Goal: Task Accomplishment & Management: Manage account settings

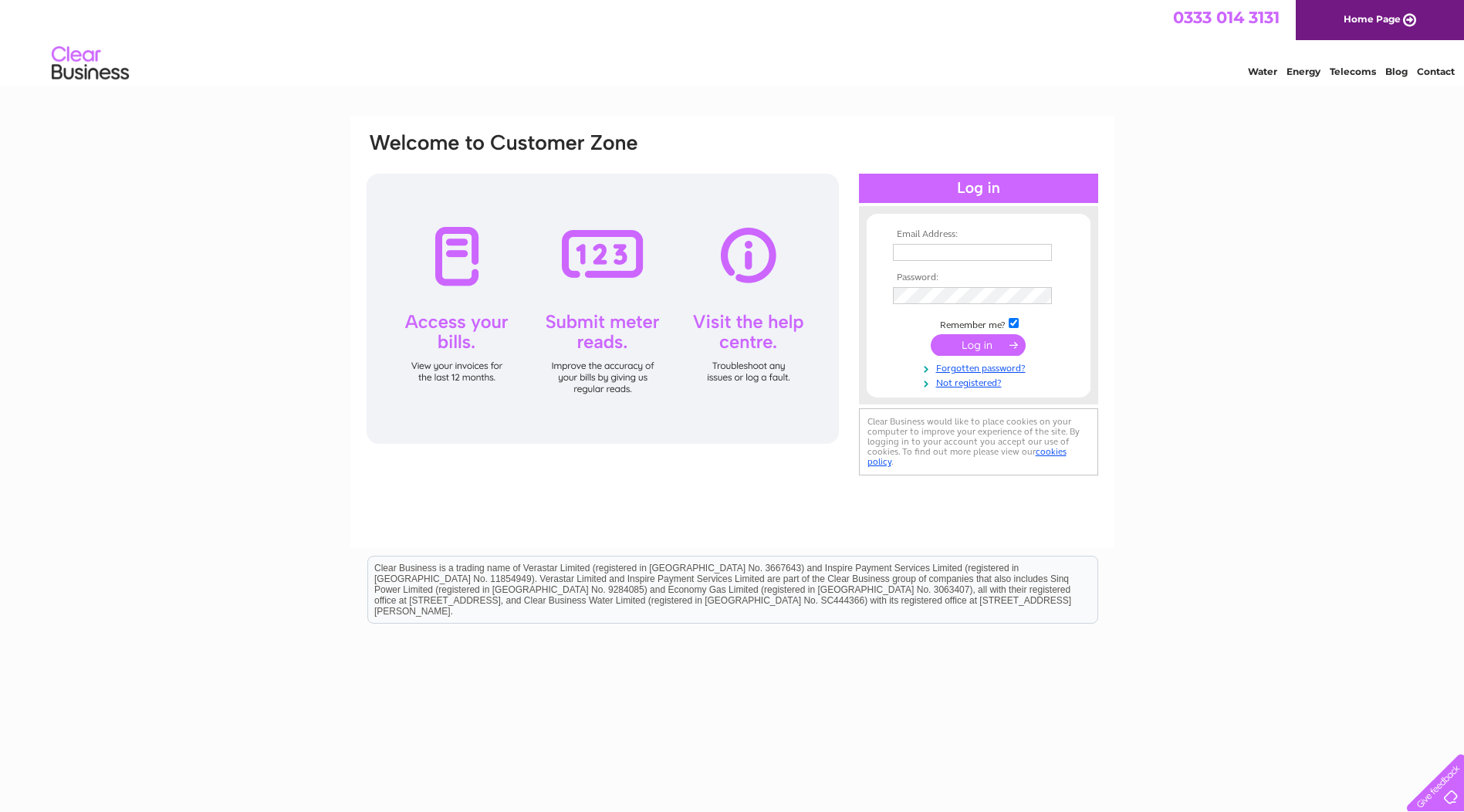
type input "[EMAIL_ADDRESS][DOMAIN_NAME]"
click at [967, 345] on input "submit" at bounding box center [977, 345] width 95 height 21
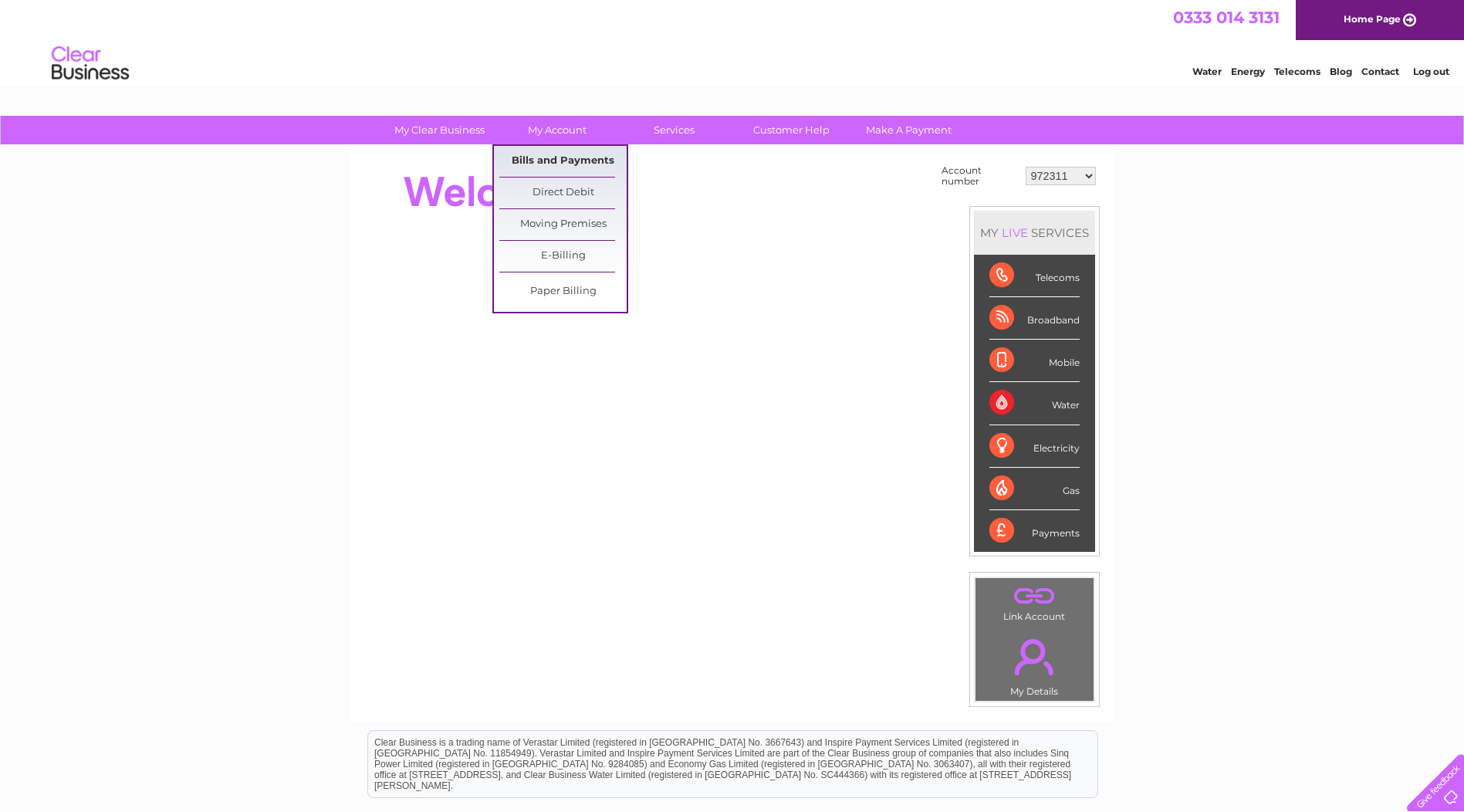
click at [538, 160] on link "Bills and Payments" at bounding box center [563, 161] width 127 height 31
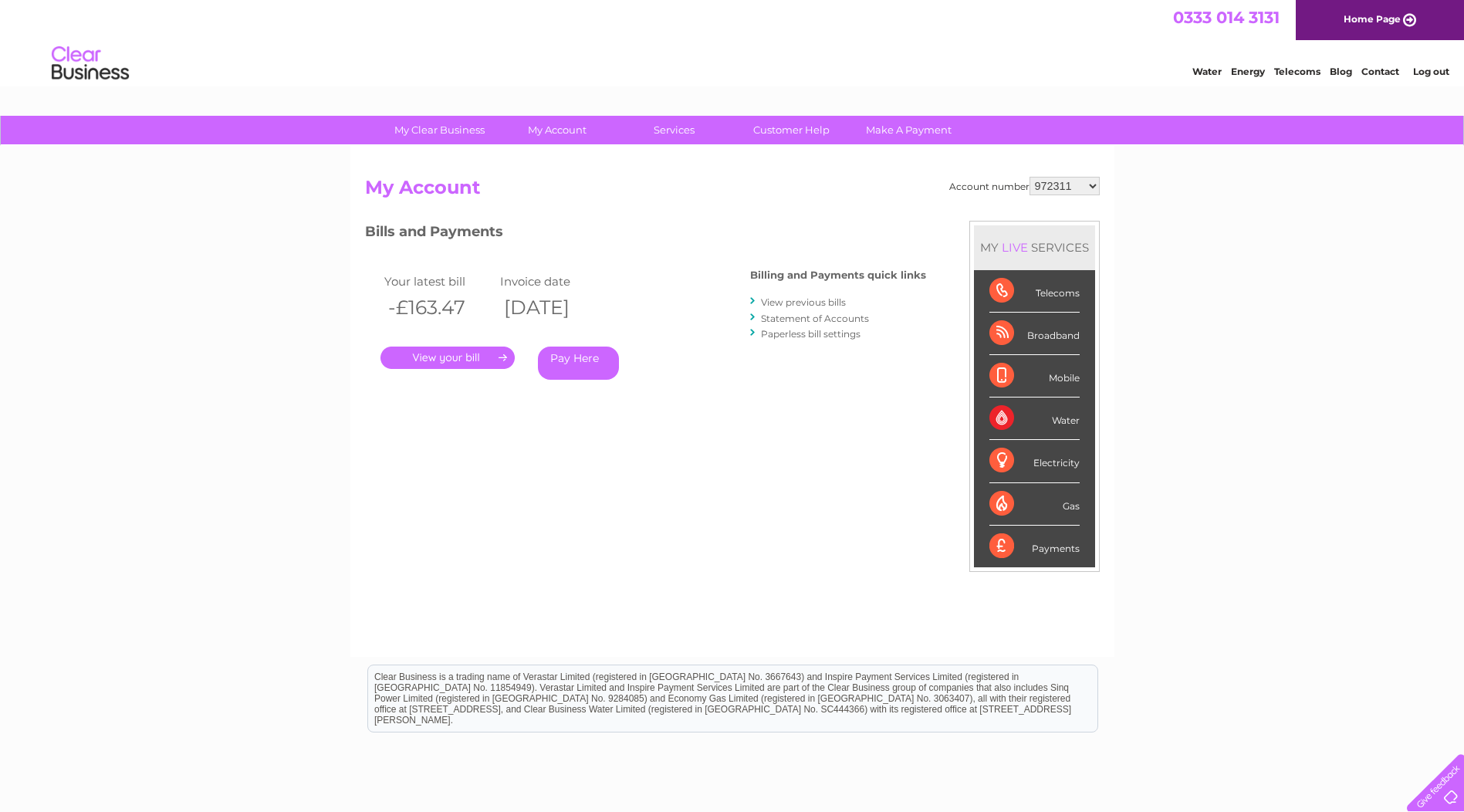
click at [1092, 183] on select "972311 1141917 30304059 30304065 30304068" at bounding box center [1064, 186] width 70 height 19
select select "1141917"
click at [1029, 177] on select "972311 1141917 30304059 30304065 30304068" at bounding box center [1064, 186] width 70 height 19
click at [424, 354] on link "." at bounding box center [447, 358] width 134 height 22
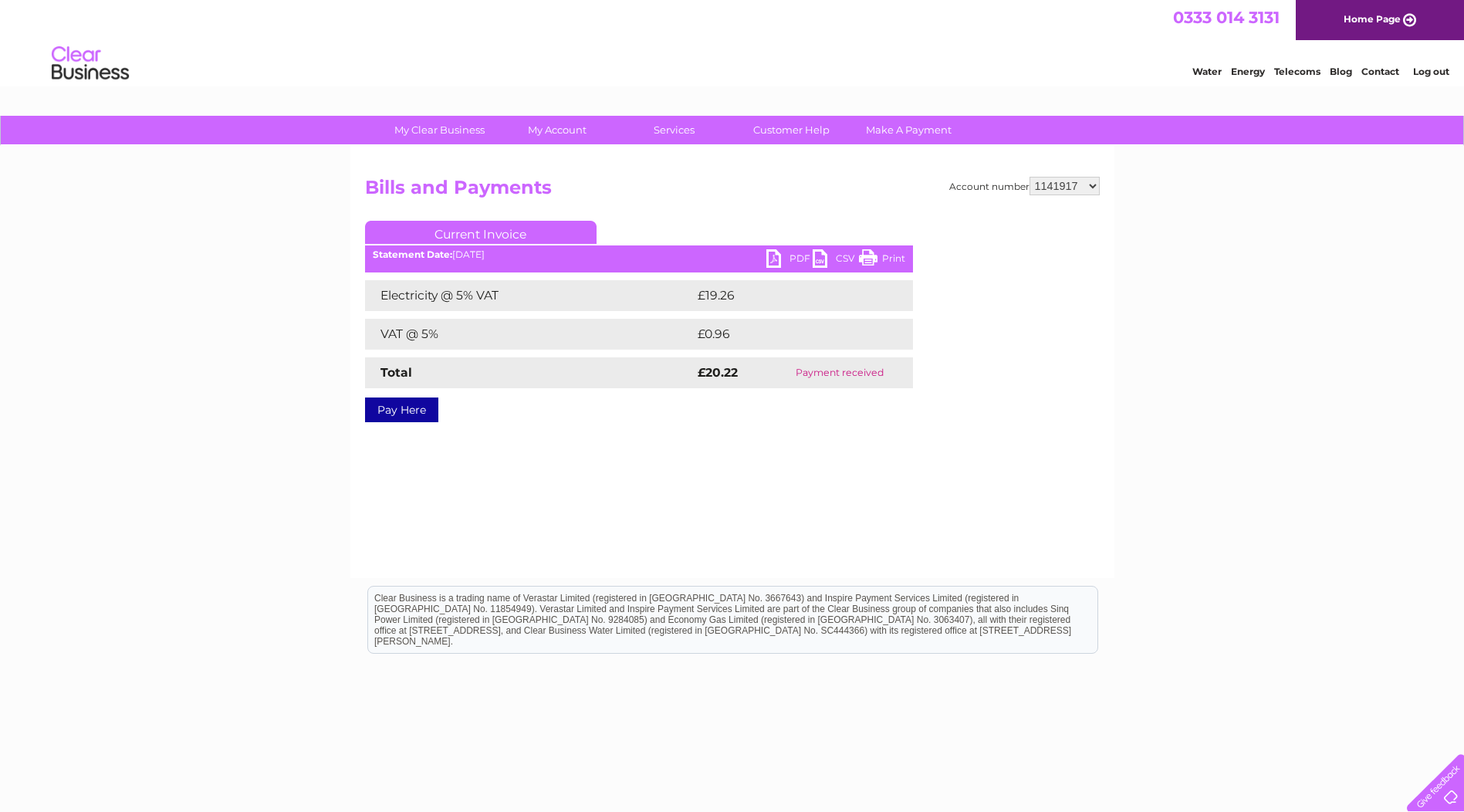
click at [782, 259] on link "PDF" at bounding box center [789, 260] width 46 height 22
